Goal: Find specific page/section: Find specific page/section

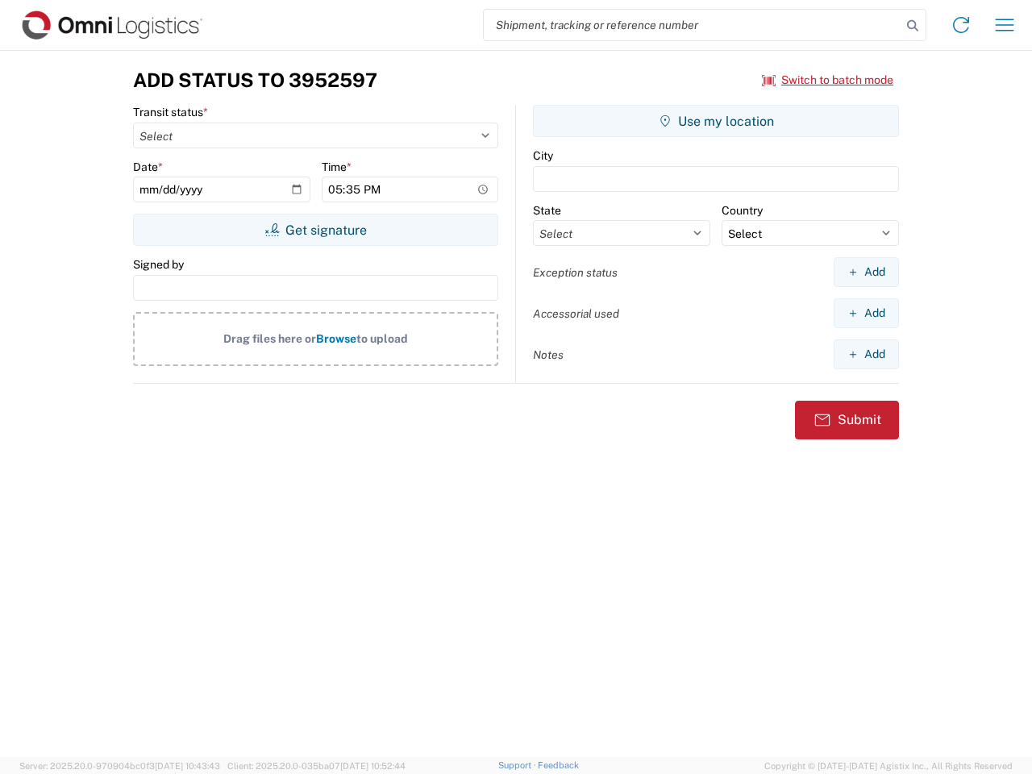
click at [692, 25] on input "search" at bounding box center [692, 25] width 417 height 31
click at [912, 26] on icon at bounding box center [912, 26] width 23 height 23
click at [961, 25] on icon at bounding box center [961, 25] width 26 height 26
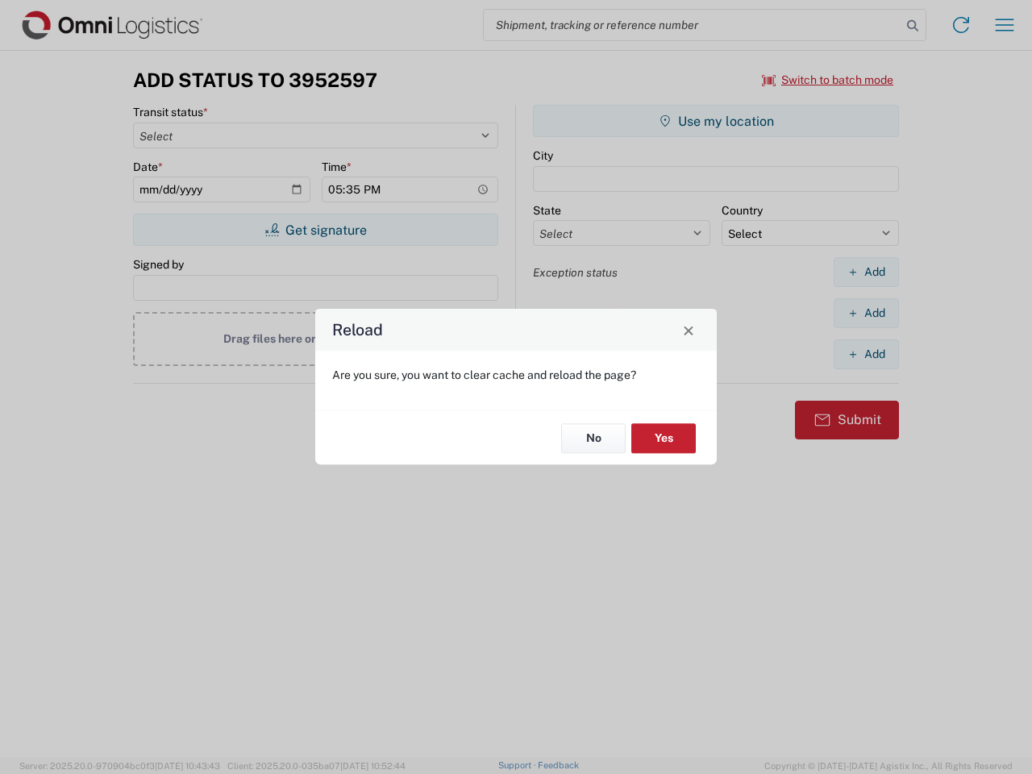
click at [1004, 25] on div "Reload Are you sure, you want to clear cache and reload the page? No Yes" at bounding box center [516, 387] width 1032 height 774
click at [828, 80] on div "Reload Are you sure, you want to clear cache and reload the page? No Yes" at bounding box center [516, 387] width 1032 height 774
click at [315, 230] on div "Reload Are you sure, you want to clear cache and reload the page? No Yes" at bounding box center [516, 387] width 1032 height 774
click at [716, 121] on div "Reload Are you sure, you want to clear cache and reload the page? No Yes" at bounding box center [516, 387] width 1032 height 774
click at [866, 272] on div "Reload Are you sure, you want to clear cache and reload the page? No Yes" at bounding box center [516, 387] width 1032 height 774
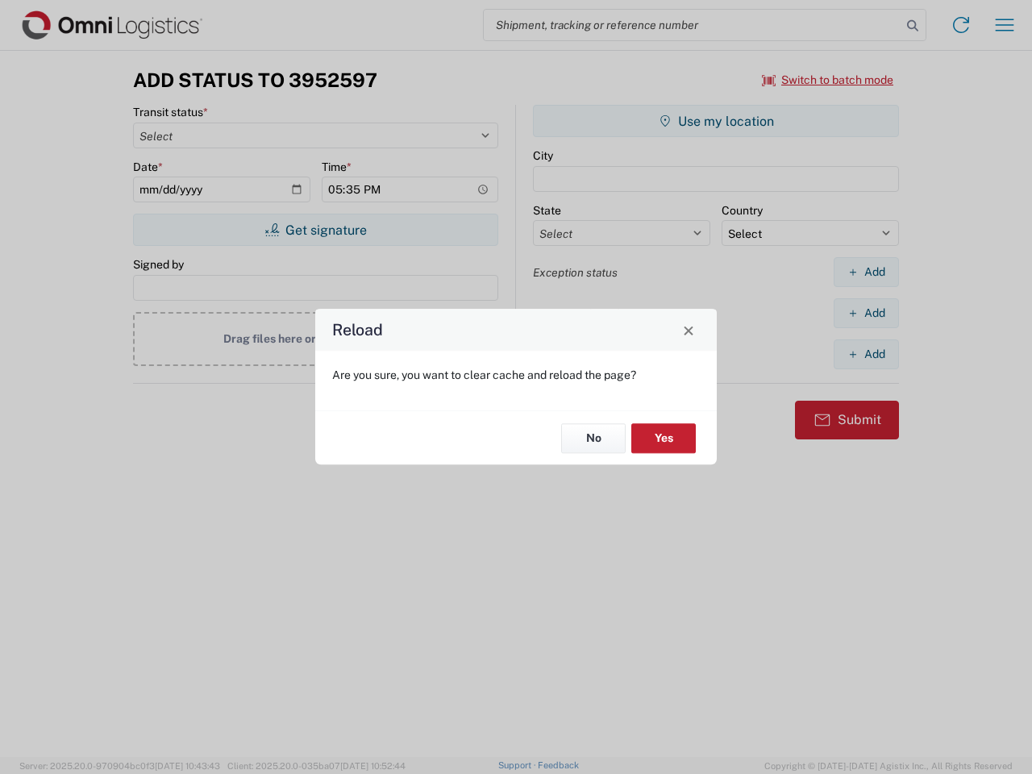
click at [866, 313] on div "Reload Are you sure, you want to clear cache and reload the page? No Yes" at bounding box center [516, 387] width 1032 height 774
click at [866, 354] on div "Reload Are you sure, you want to clear cache and reload the page? No Yes" at bounding box center [516, 387] width 1032 height 774
